Goal: Task Accomplishment & Management: Manage account settings

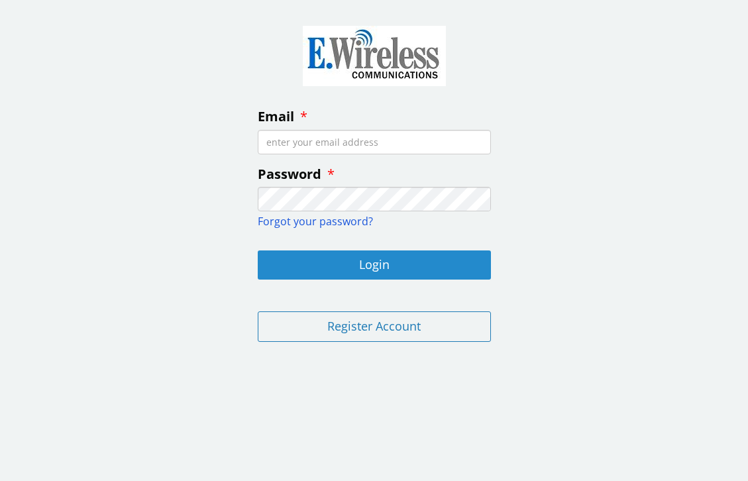
click at [408, 264] on button "Login" at bounding box center [374, 265] width 233 height 29
click at [400, 256] on button "Login" at bounding box center [374, 265] width 233 height 29
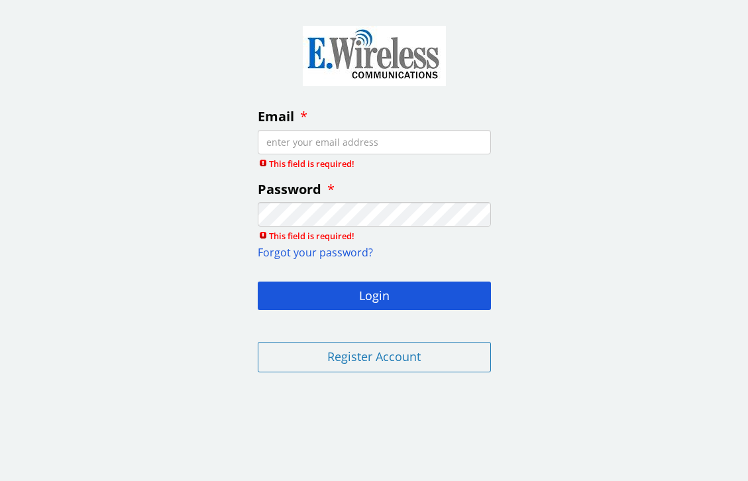
click at [359, 141] on input "Email" at bounding box center [374, 142] width 233 height 25
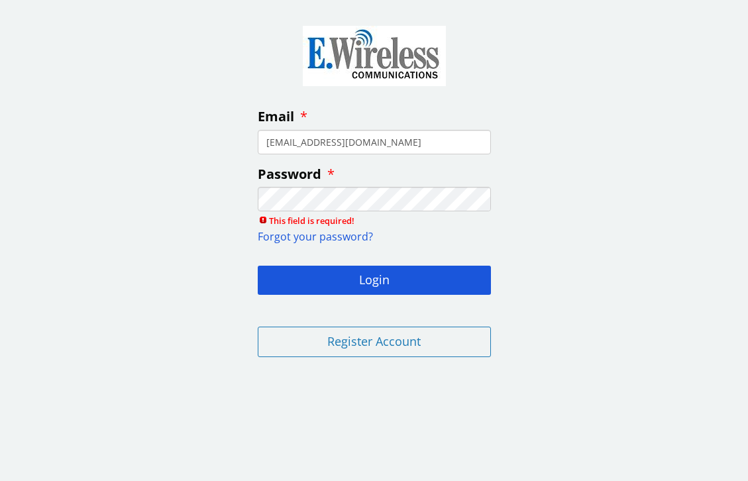
type input "[EMAIL_ADDRESS][DOMAIN_NAME]"
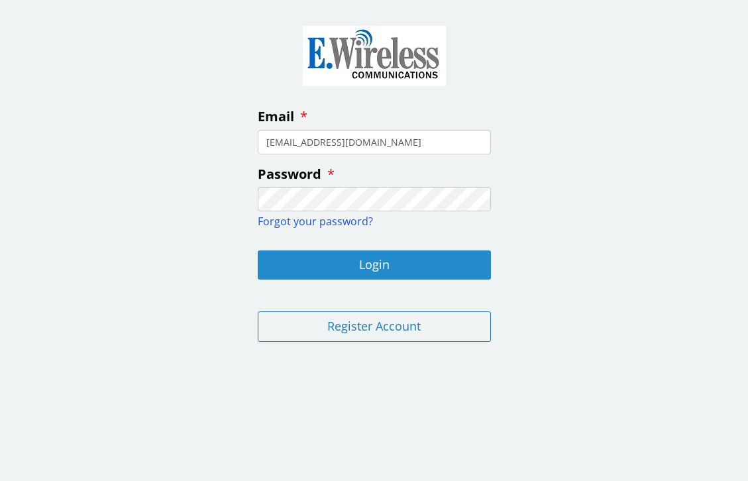
click at [290, 260] on button "Login" at bounding box center [374, 265] width 233 height 29
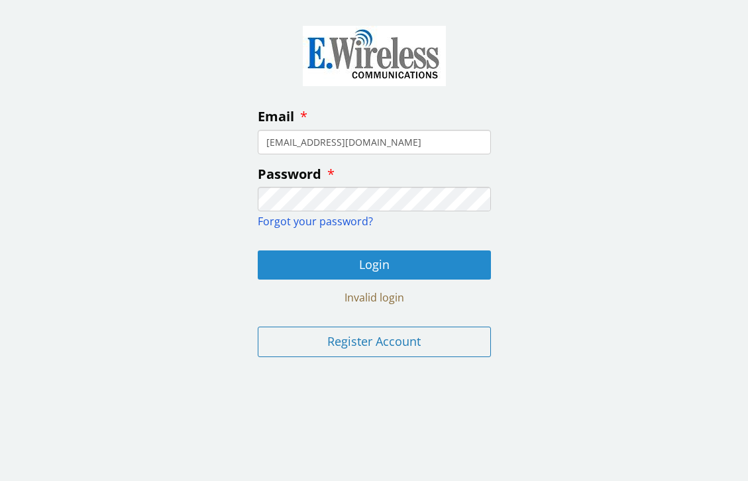
click at [361, 259] on button "Login" at bounding box center [374, 265] width 233 height 29
click at [363, 262] on button "Login" at bounding box center [374, 265] width 233 height 29
